Goal: Task Accomplishment & Management: Manage account settings

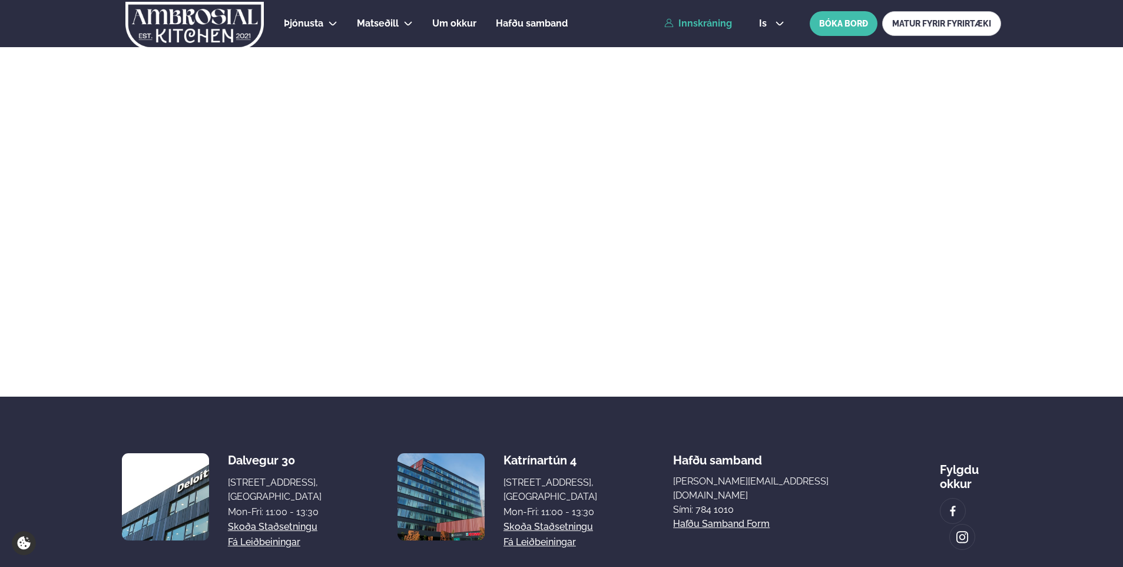
click at [701, 27] on link "Innskráning" at bounding box center [698, 23] width 68 height 11
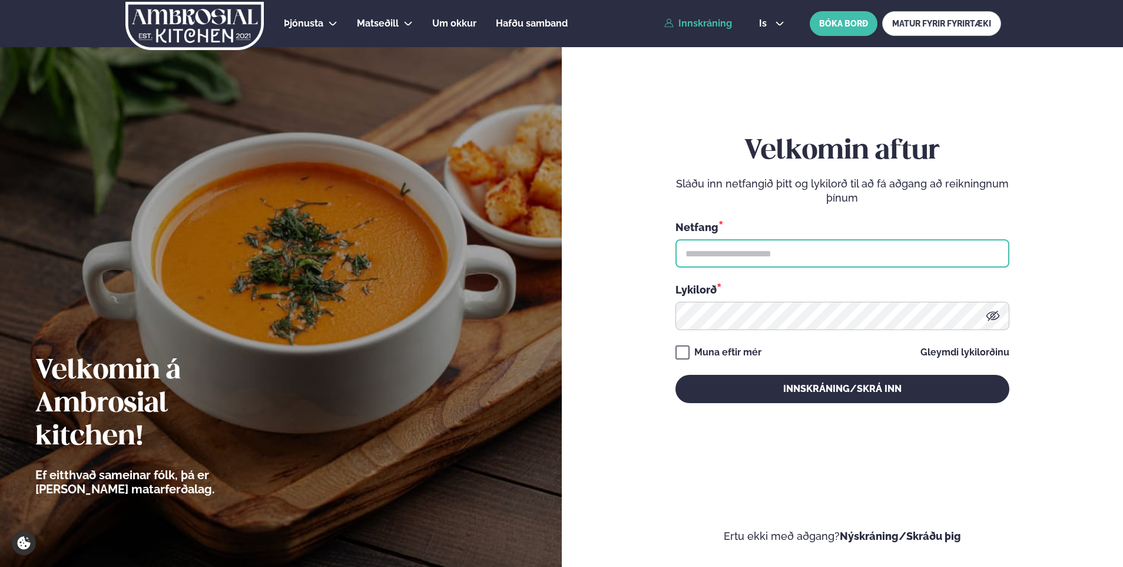
type input "**********"
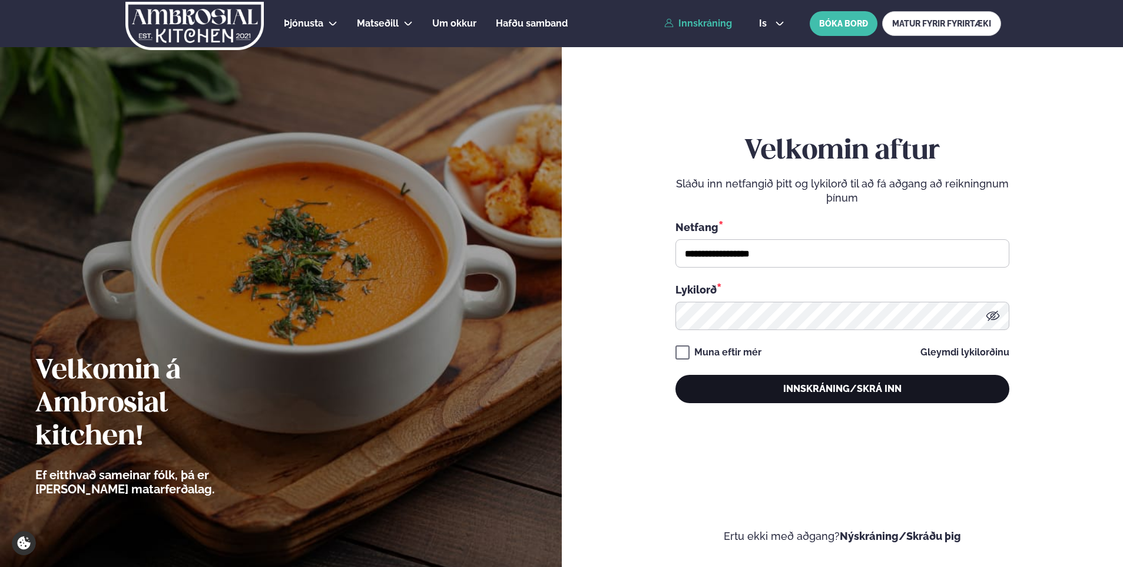
click at [789, 376] on button "Innskráning/Skrá inn" at bounding box center [843, 389] width 334 height 28
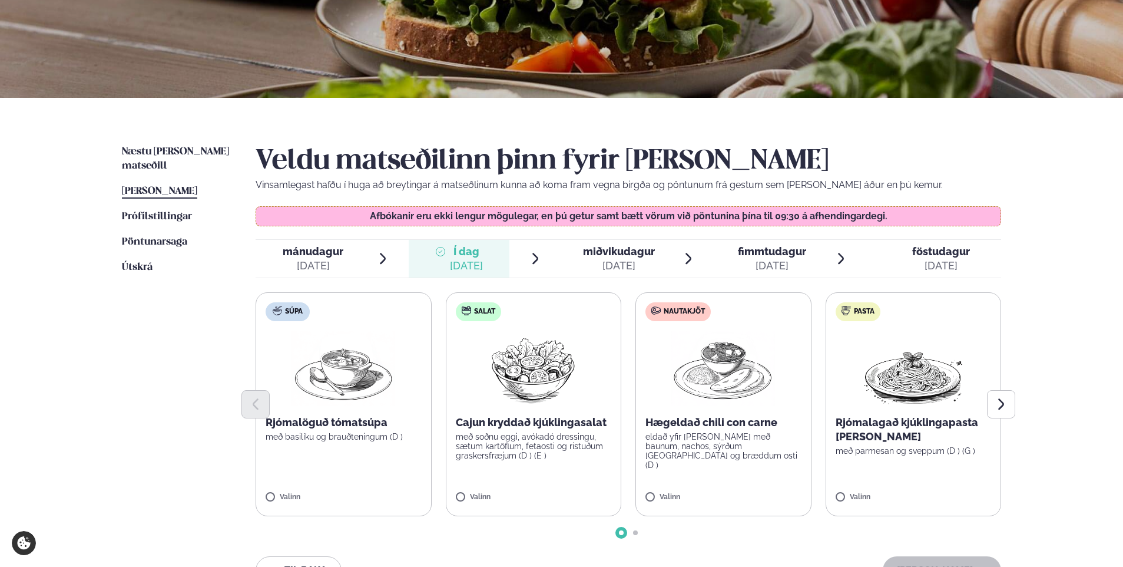
scroll to position [177, 0]
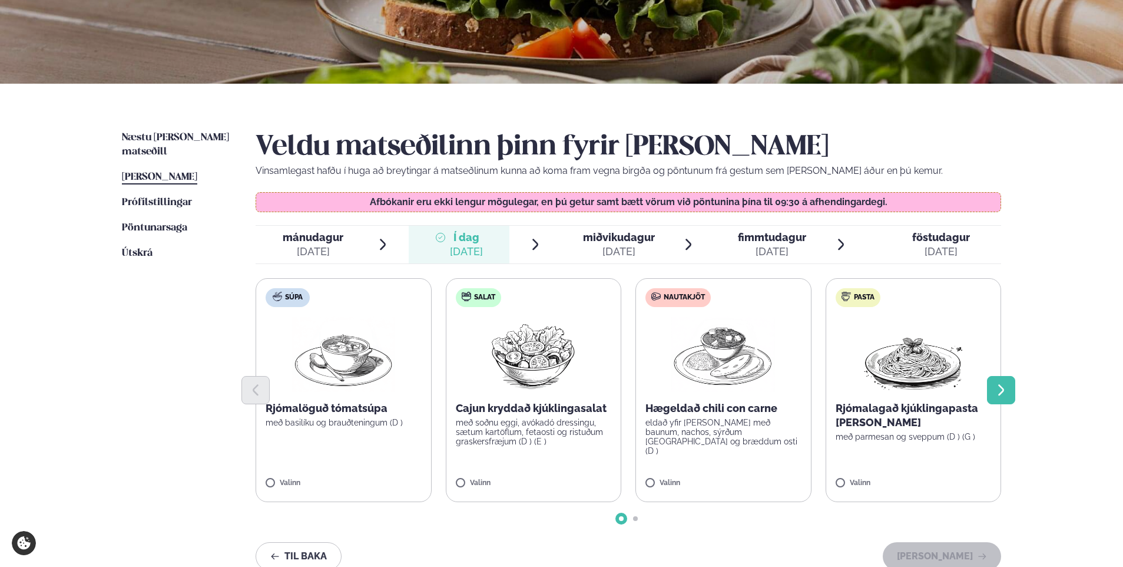
click at [998, 390] on icon "Next slide" at bounding box center [1001, 390] width 14 height 14
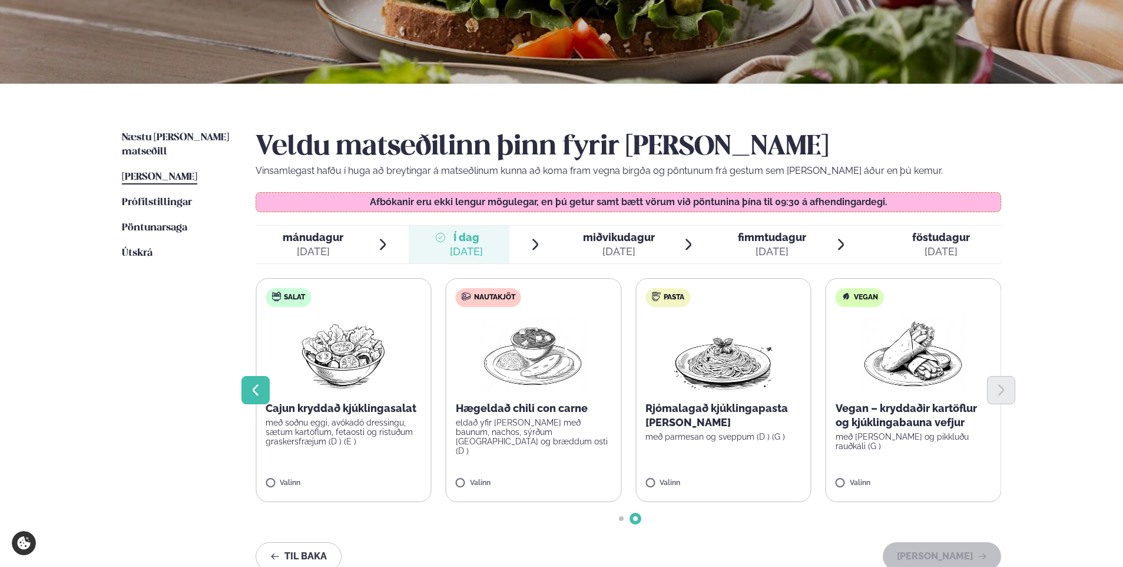
click at [241, 386] on button "Previous slide" at bounding box center [255, 390] width 28 height 28
